Goal: Task Accomplishment & Management: Use online tool/utility

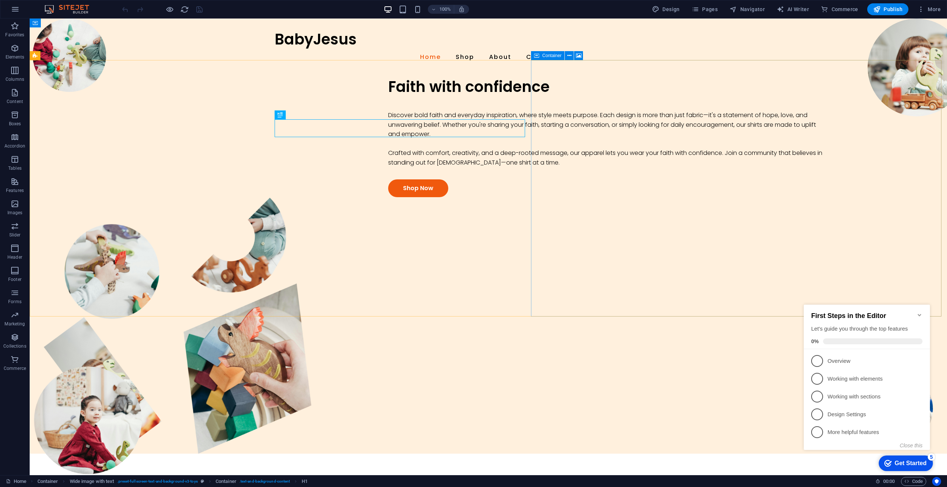
click at [923, 310] on div "First Steps in the Editor Let's guide you through the top features 0%" at bounding box center [866, 327] width 126 height 45
click at [920, 314] on icon "Minimize checklist" at bounding box center [918, 315] width 3 height 2
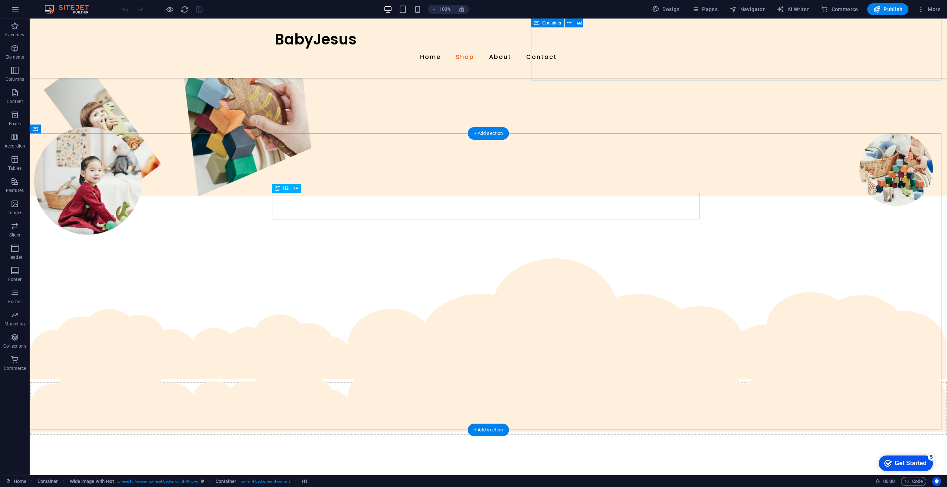
scroll to position [260, 0]
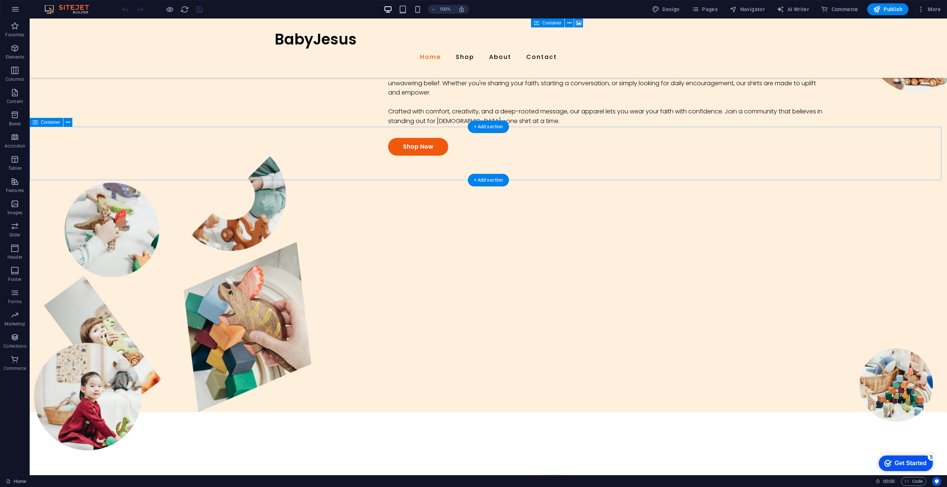
scroll to position [0, 0]
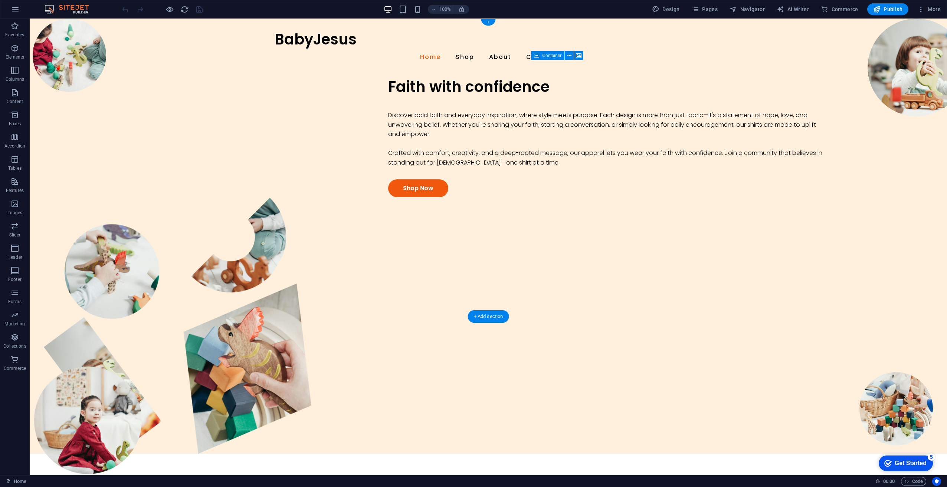
click at [760, 315] on figure at bounding box center [488, 325] width 917 height 257
click at [761, 297] on figure at bounding box center [488, 325] width 917 height 257
select select "px"
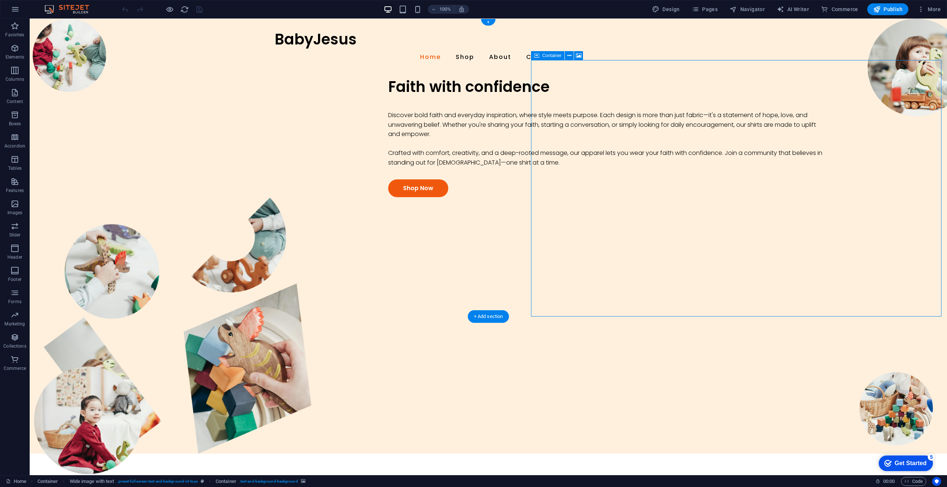
select select "clouds"
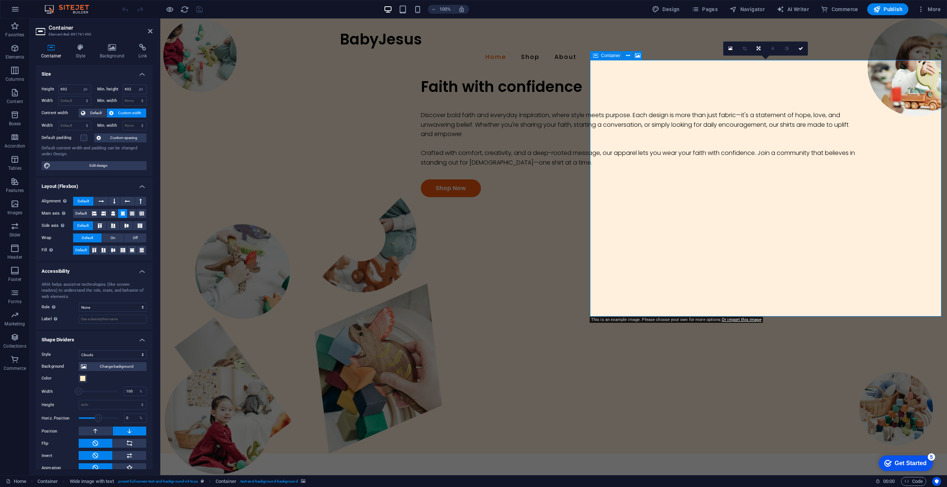
click at [746, 300] on figure at bounding box center [553, 325] width 786 height 257
click at [784, 296] on figure at bounding box center [553, 325] width 786 height 257
click at [750, 308] on figure at bounding box center [553, 325] width 786 height 257
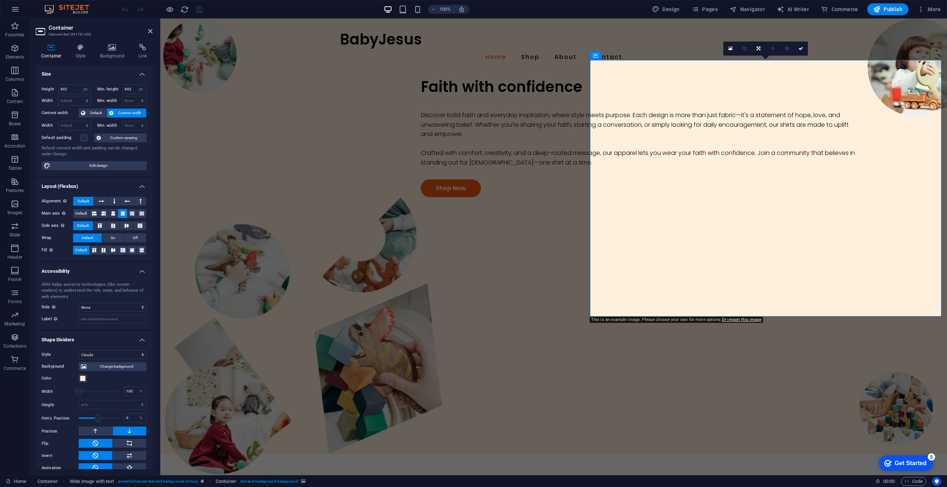
click at [453, 197] on div "Faith with confidence Discover bold faith and everyday inspiration, where style…" at bounding box center [643, 137] width 607 height 119
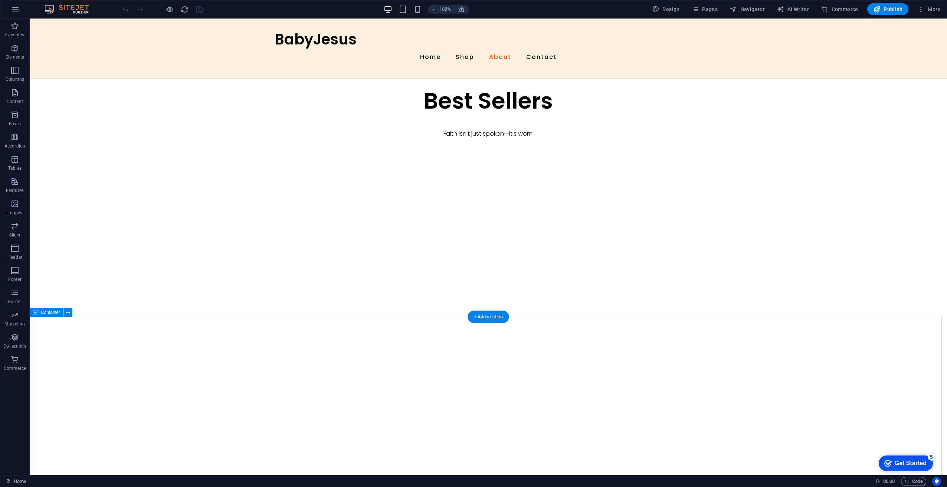
scroll to position [593, 0]
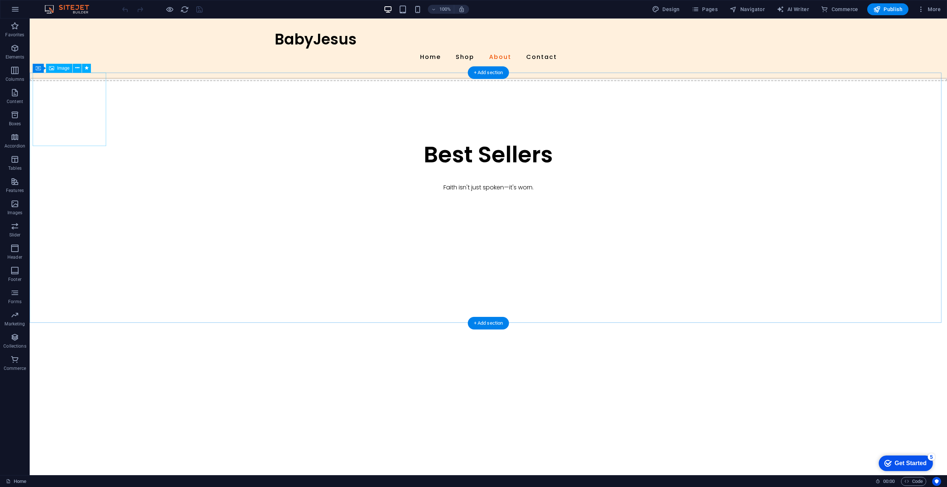
select select "px"
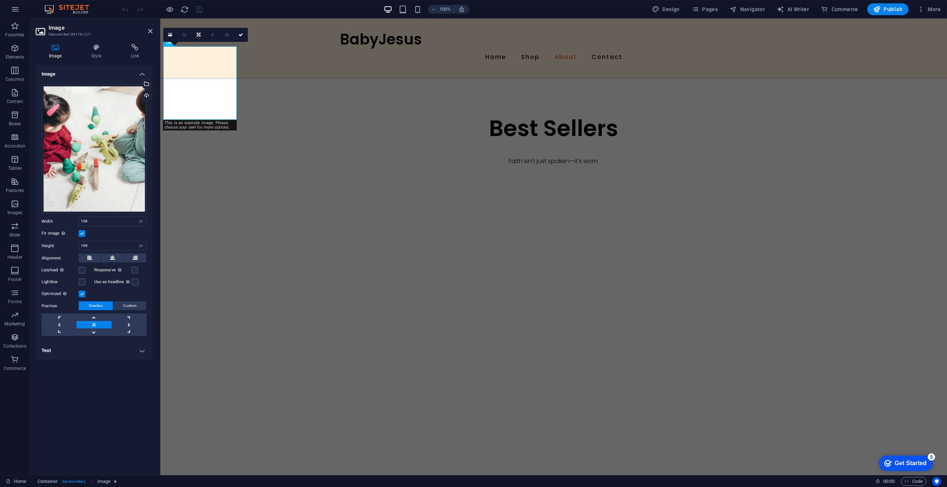
scroll to position [620, 0]
click at [16, 52] on icon "button" at bounding box center [14, 48] width 9 height 9
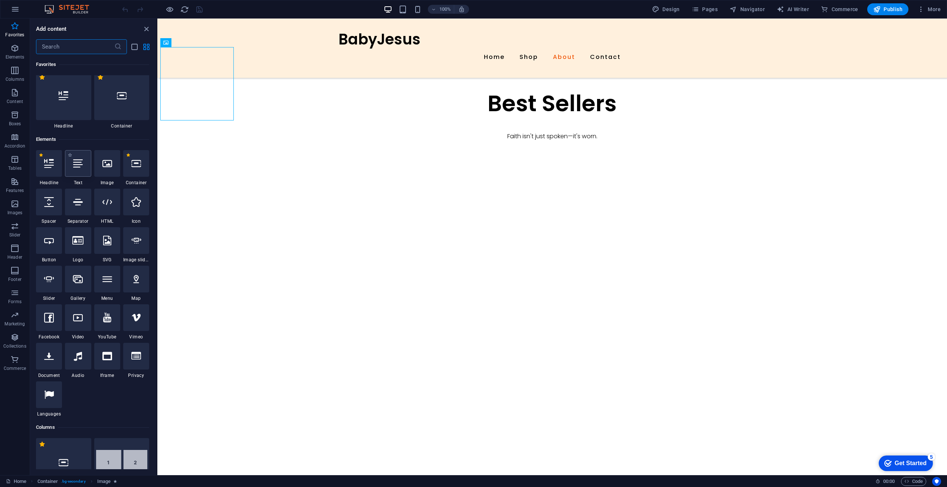
scroll to position [0, 0]
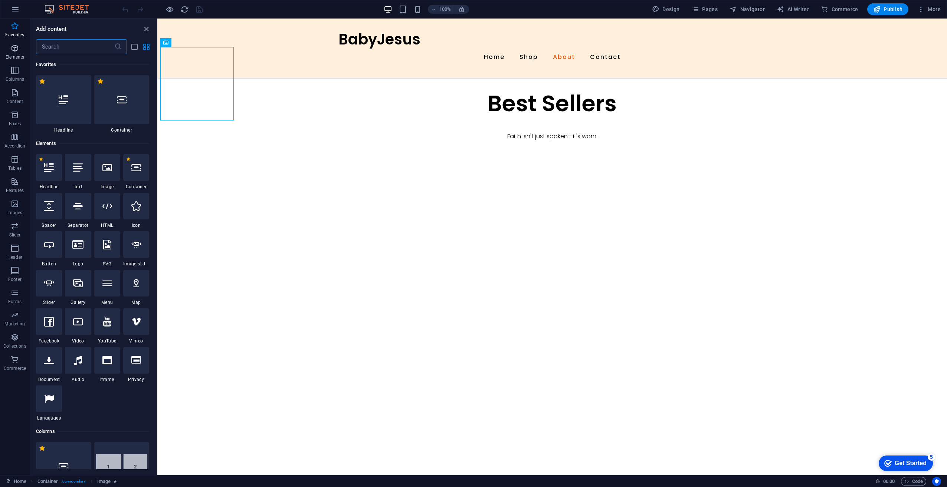
click at [19, 49] on icon "button" at bounding box center [14, 48] width 9 height 9
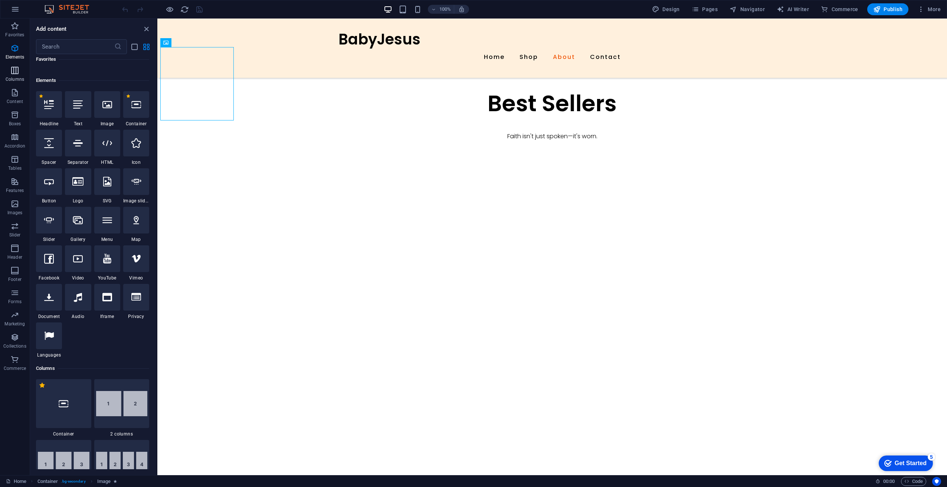
scroll to position [79, 0]
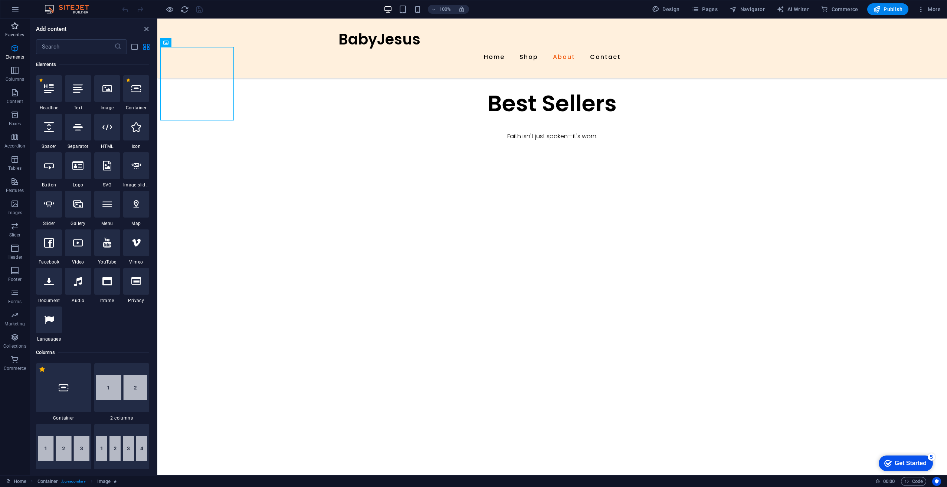
click at [15, 36] on p "Favorites" at bounding box center [14, 35] width 19 height 6
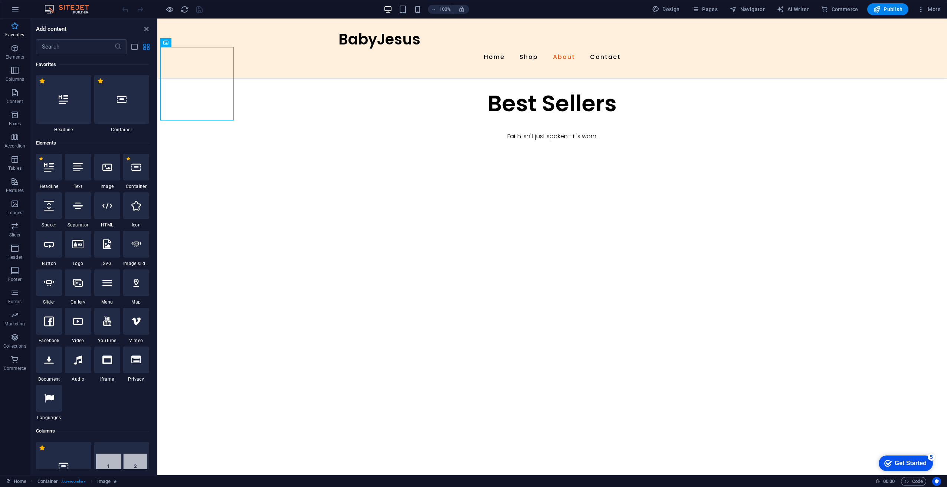
scroll to position [0, 0]
click at [16, 99] on p "Content" at bounding box center [15, 102] width 16 height 6
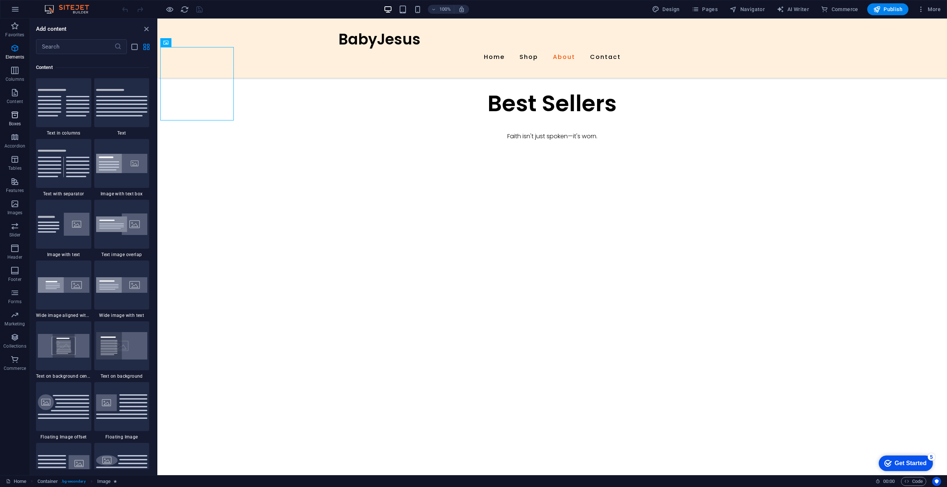
scroll to position [1298, 0]
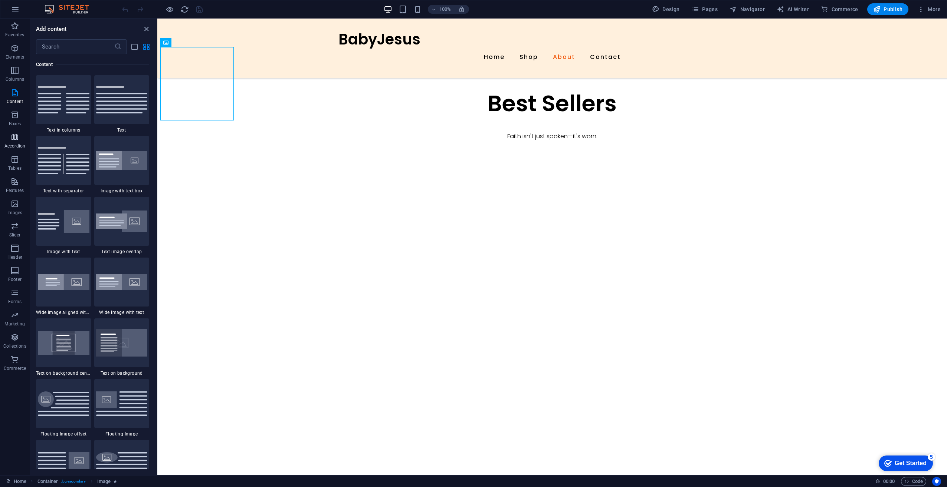
click at [15, 144] on p "Accordion" at bounding box center [14, 146] width 21 height 6
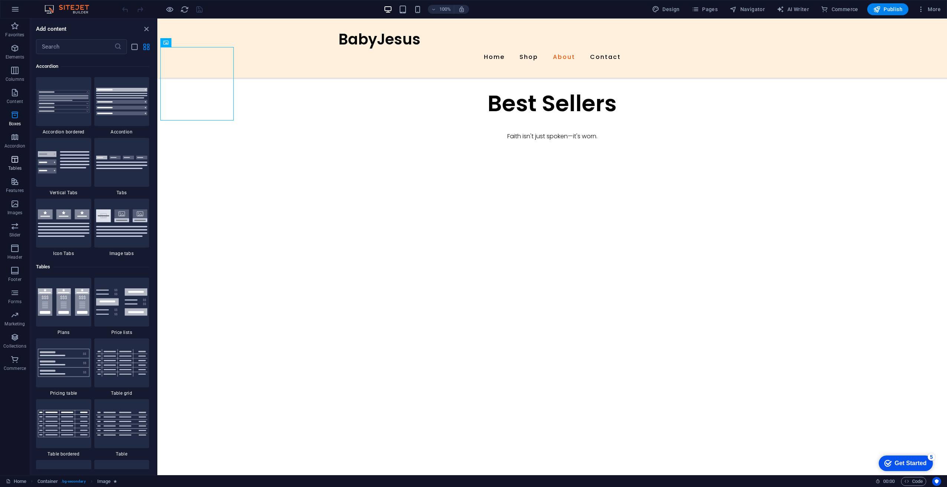
scroll to position [2368, 0]
click at [14, 272] on icon "button" at bounding box center [14, 270] width 9 height 9
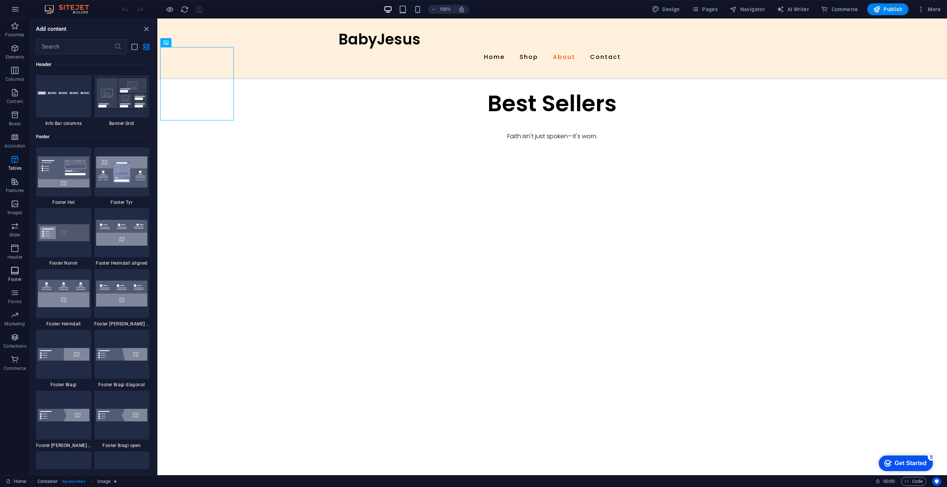
scroll to position [4911, 0]
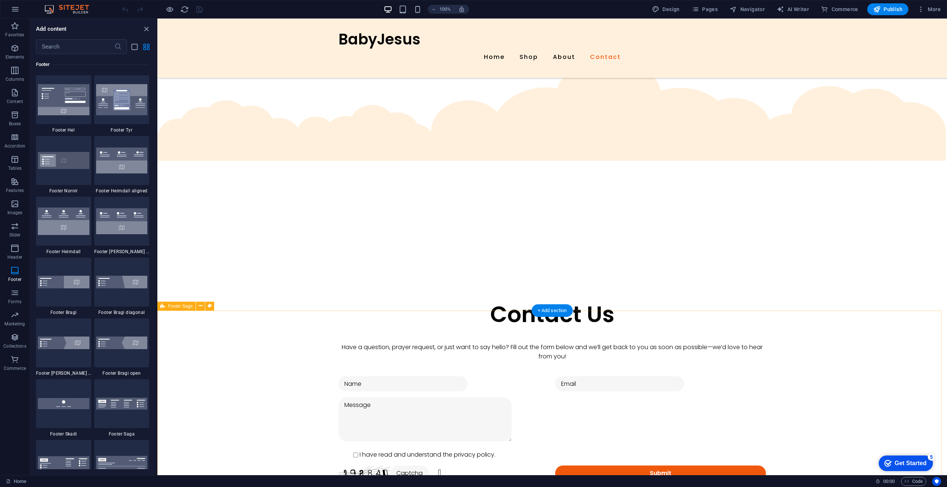
scroll to position [1374, 0]
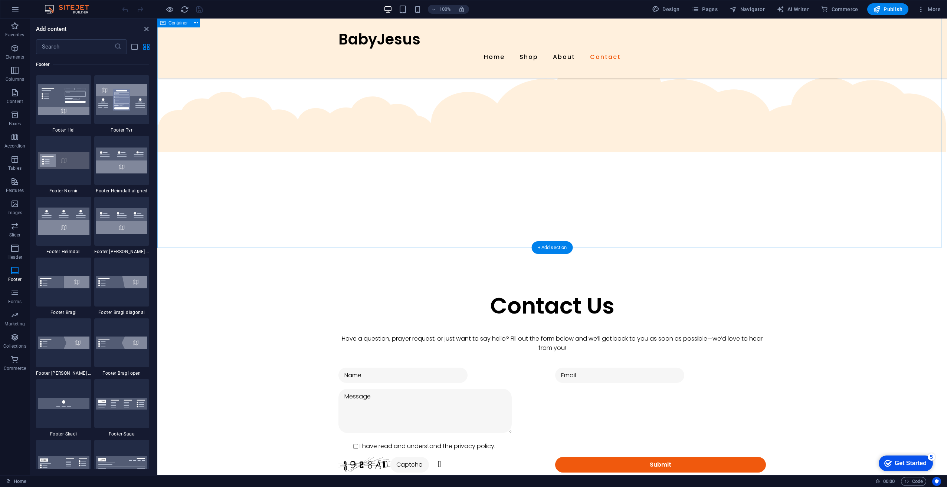
drag, startPoint x: 200, startPoint y: 130, endPoint x: 207, endPoint y: 144, distance: 15.1
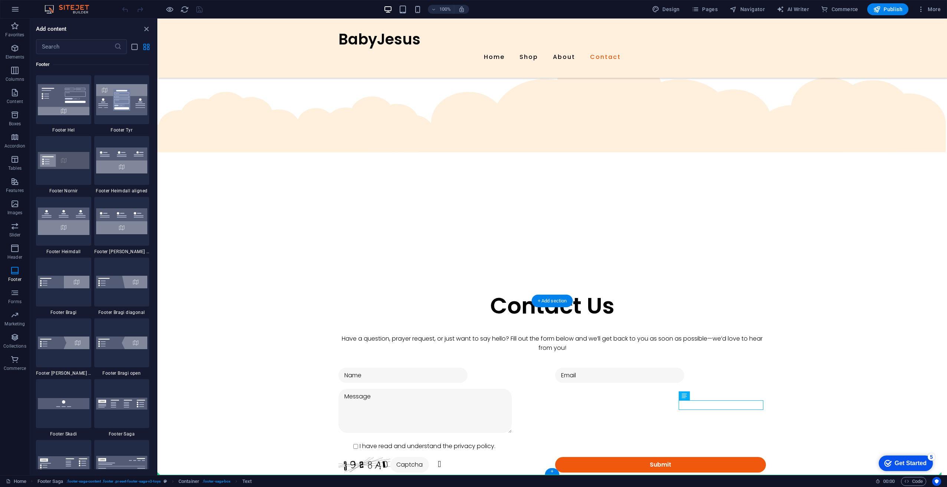
drag, startPoint x: 723, startPoint y: 405, endPoint x: 727, endPoint y: 417, distance: 12.0
